Goal: Task Accomplishment & Management: Use online tool/utility

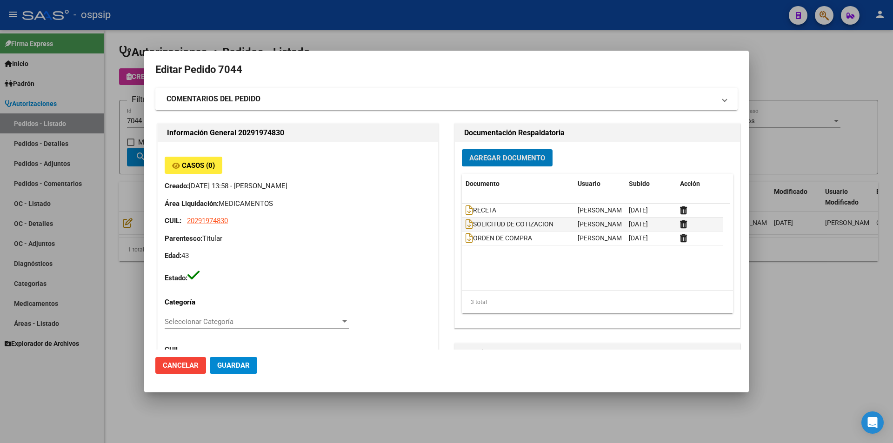
scroll to position [47, 0]
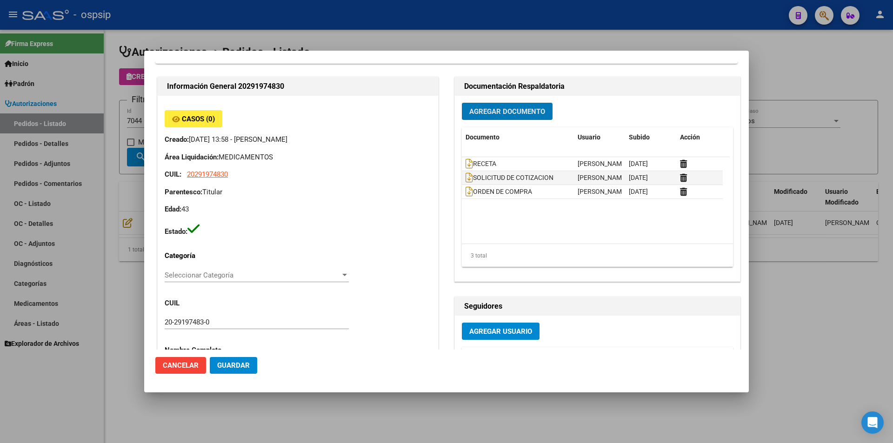
click at [147, 174] on mat-dialog-content "Editar Pedido 7044 COMENTARIOS DEL PEDIDO Escriba su comentario aquí. Enviar co…" at bounding box center [446, 206] width 605 height 288
drag, startPoint x: 140, startPoint y: 120, endPoint x: 139, endPoint y: 126, distance: 6.1
click at [139, 120] on div at bounding box center [446, 221] width 893 height 443
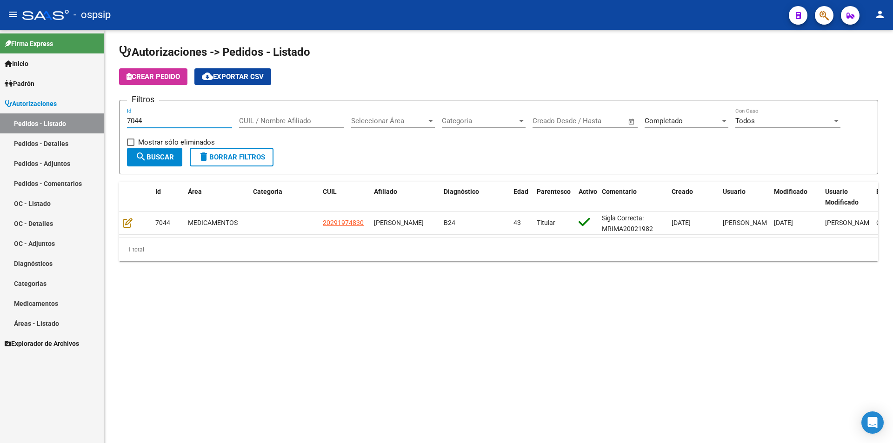
drag, startPoint x: 150, startPoint y: 122, endPoint x: 20, endPoint y: 147, distance: 132.5
click at [13, 124] on mat-sidenav-container "Firma Express Inicio Instructivos Contacto OS Padrón Afiliados Empadronados Mov…" at bounding box center [446, 236] width 893 height 413
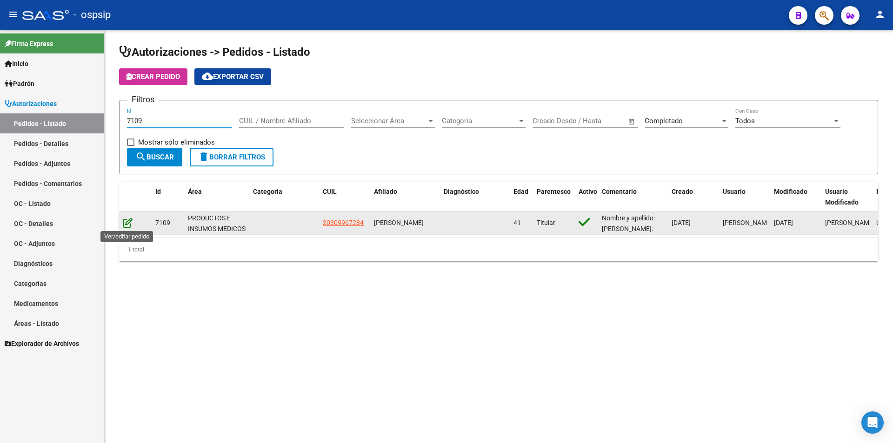
type input "7109"
click at [125, 220] on icon at bounding box center [128, 223] width 10 height 10
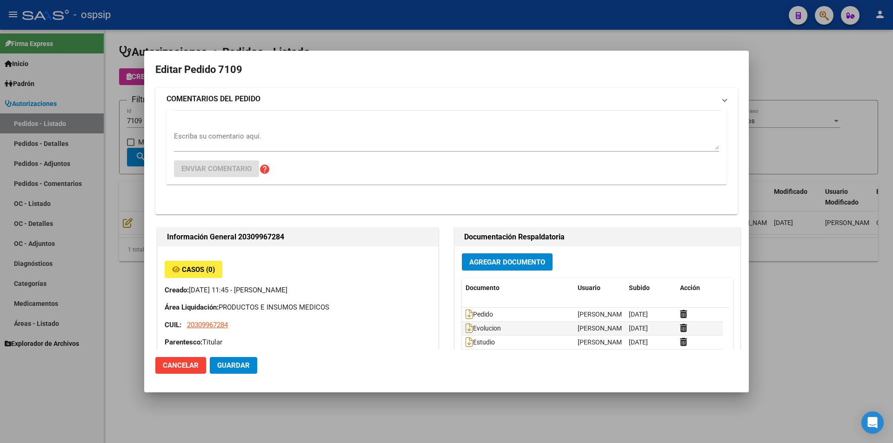
type input "[GEOGRAPHIC_DATA], [GEOGRAPHIC_DATA], 169 y 170 4733"
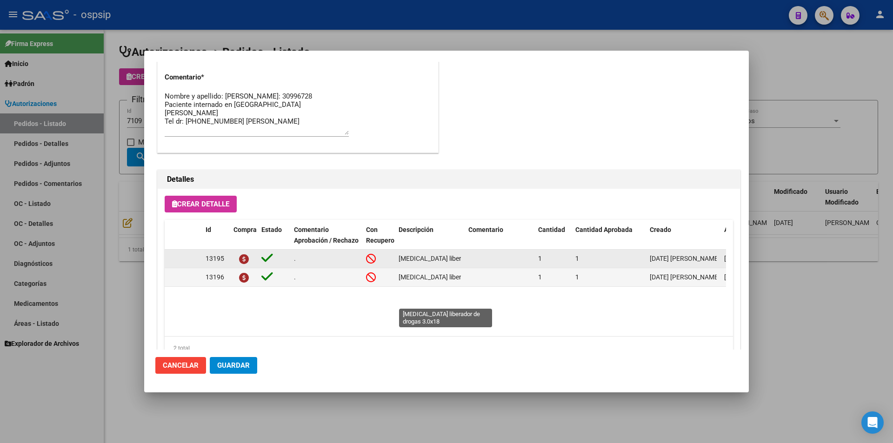
scroll to position [547, 0]
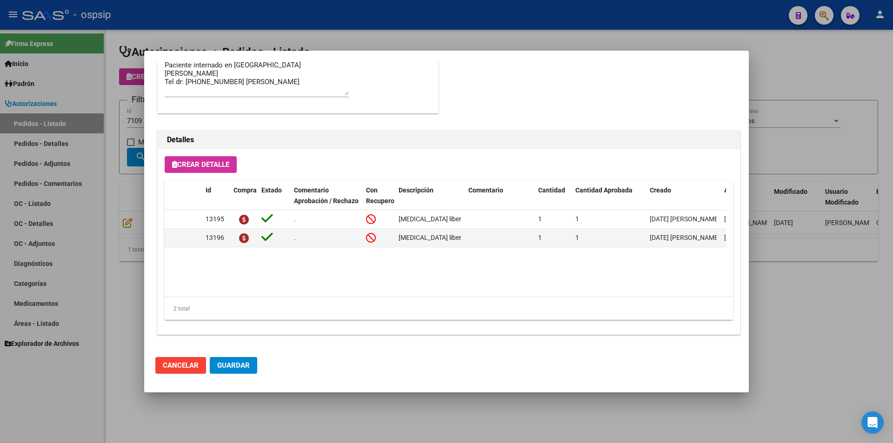
click at [91, 202] on div at bounding box center [446, 221] width 893 height 443
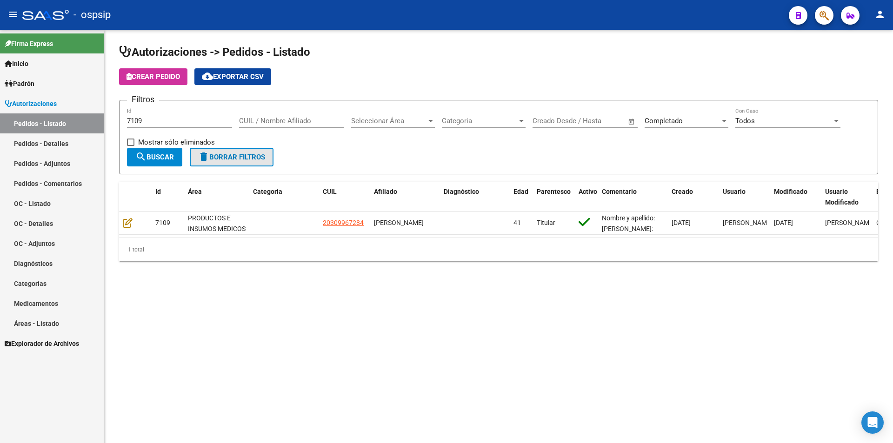
click at [252, 150] on button "delete Borrar Filtros" at bounding box center [232, 157] width 84 height 19
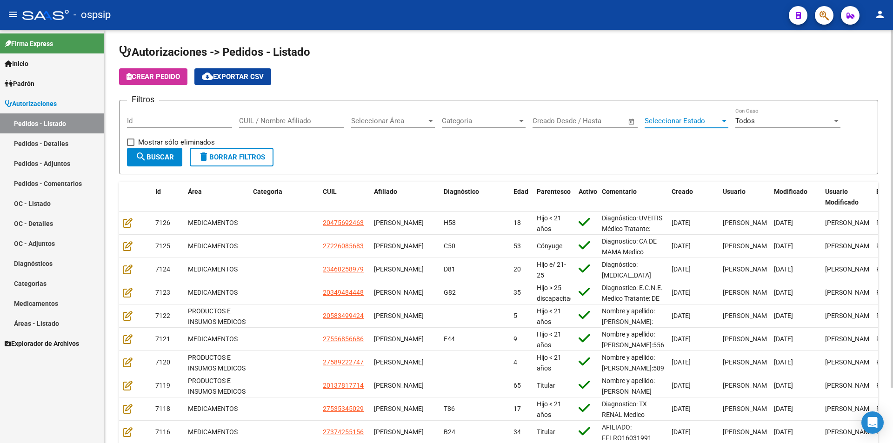
click at [678, 123] on span "Seleccionar Estado" at bounding box center [682, 121] width 75 height 8
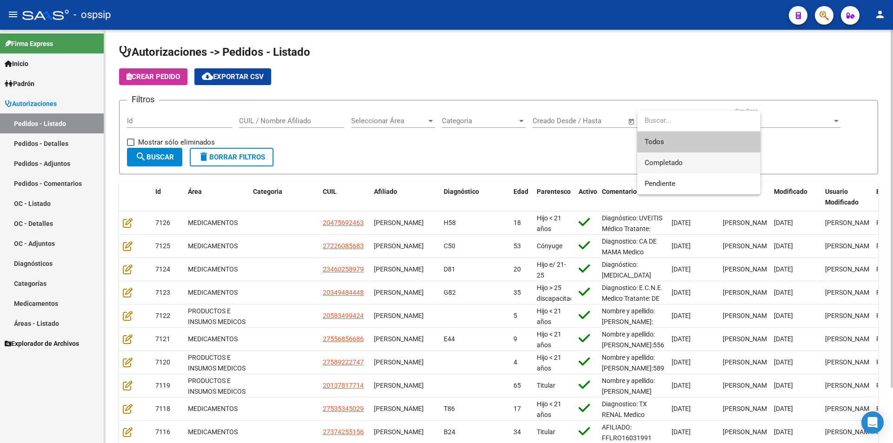
click at [673, 164] on span "Completado" at bounding box center [664, 163] width 38 height 8
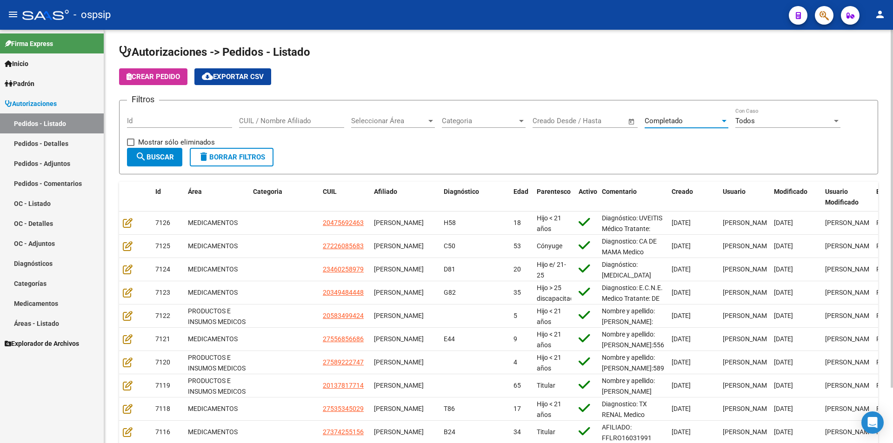
click at [166, 160] on span "search Buscar" at bounding box center [154, 157] width 39 height 8
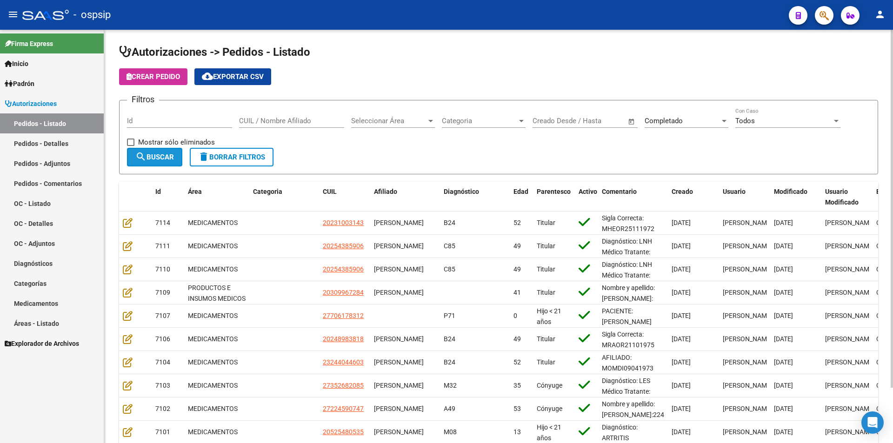
click at [168, 160] on span "search Buscar" at bounding box center [154, 157] width 39 height 8
click at [225, 79] on span "cloud_download Exportar CSV" at bounding box center [233, 77] width 62 height 8
drag, startPoint x: 42, startPoint y: 143, endPoint x: 50, endPoint y: 146, distance: 7.8
click at [42, 143] on link "Pedidos - Detalles" at bounding box center [52, 143] width 104 height 20
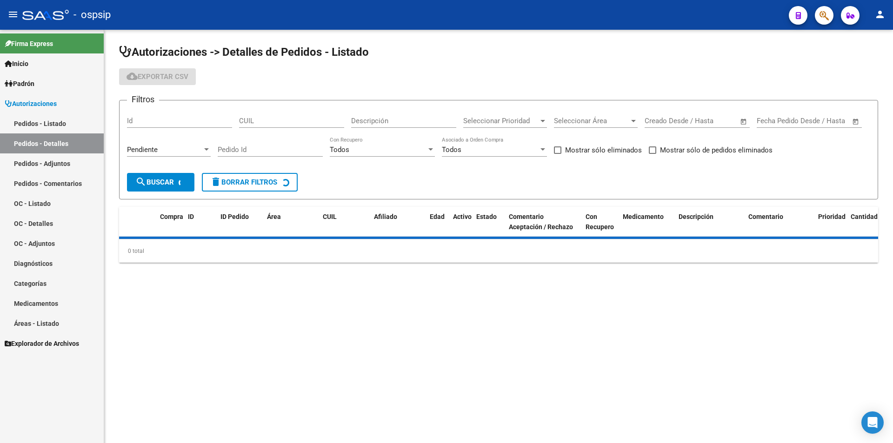
click at [175, 151] on div "Pendiente" at bounding box center [164, 150] width 75 height 8
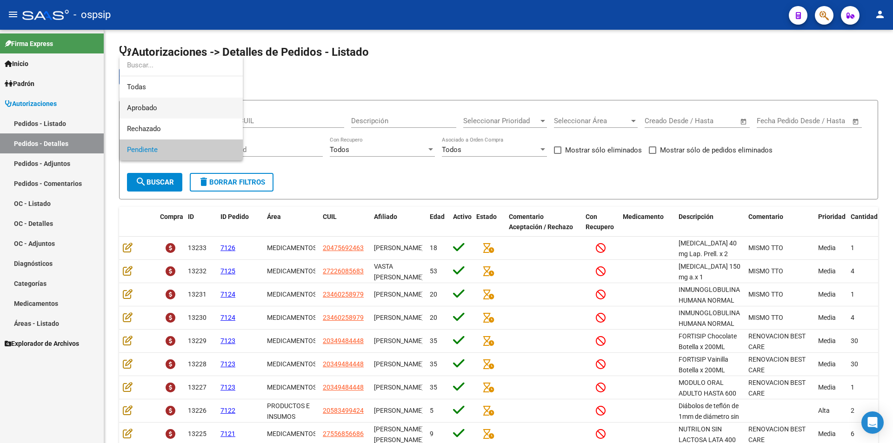
click at [159, 109] on span "Aprobado" at bounding box center [181, 108] width 108 height 21
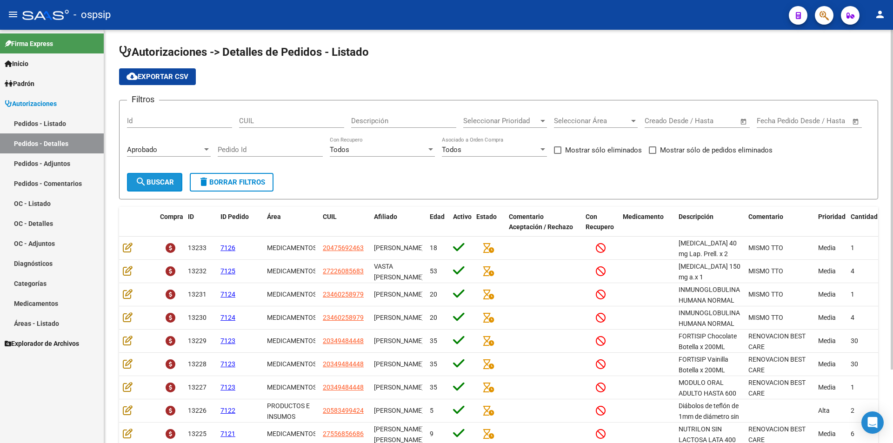
click at [162, 187] on button "search Buscar" at bounding box center [154, 182] width 55 height 19
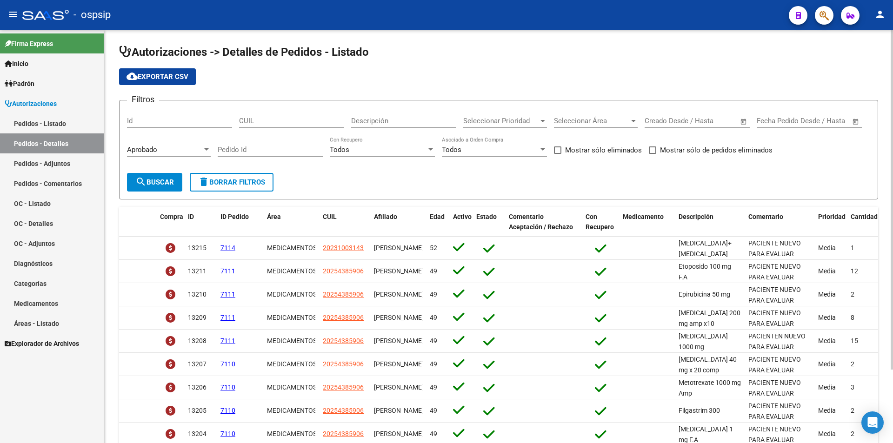
click at [163, 185] on span "search Buscar" at bounding box center [154, 182] width 39 height 8
click at [156, 79] on span "cloud_download Exportar CSV" at bounding box center [158, 77] width 62 height 8
click at [52, 116] on link "Pedidos - Listado" at bounding box center [52, 123] width 104 height 20
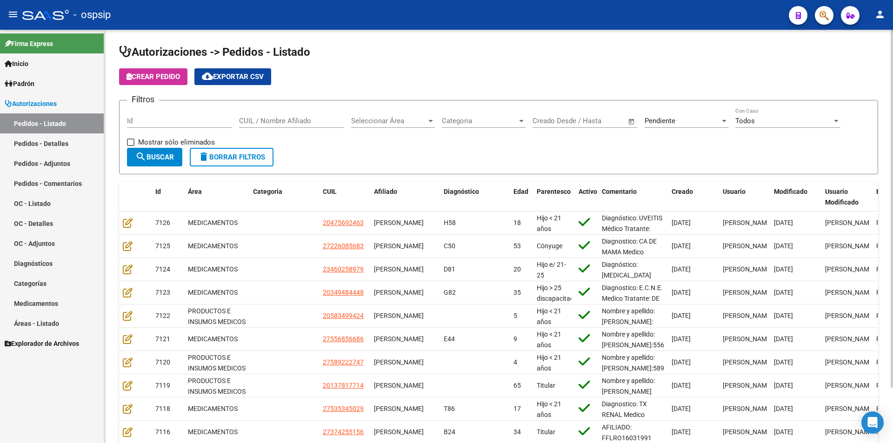
click at [694, 118] on div "Pendiente" at bounding box center [682, 121] width 75 height 8
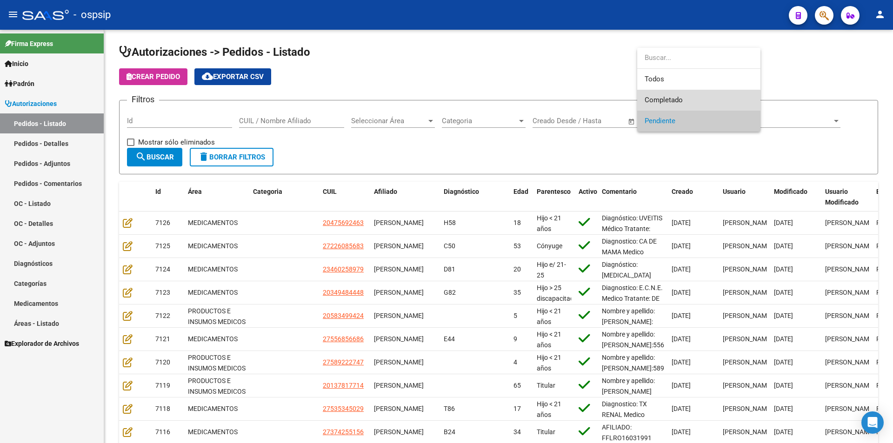
click at [691, 102] on span "Completado" at bounding box center [699, 100] width 108 height 21
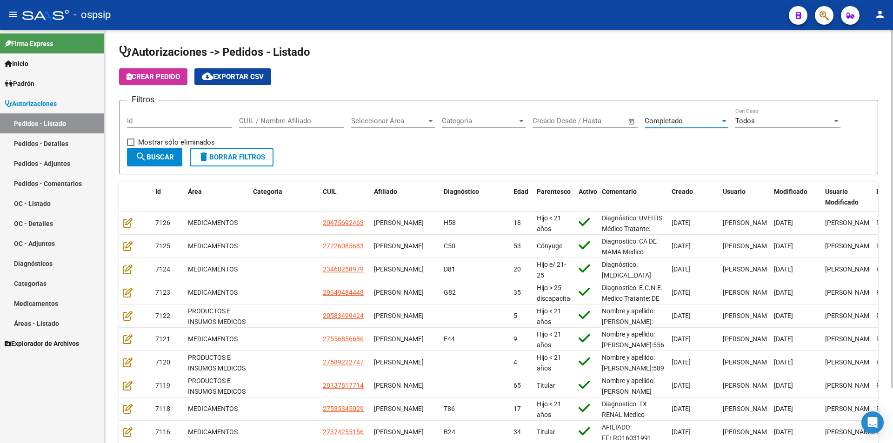
click at [180, 155] on button "search Buscar" at bounding box center [154, 157] width 55 height 19
